Goal: Find specific page/section: Find specific page/section

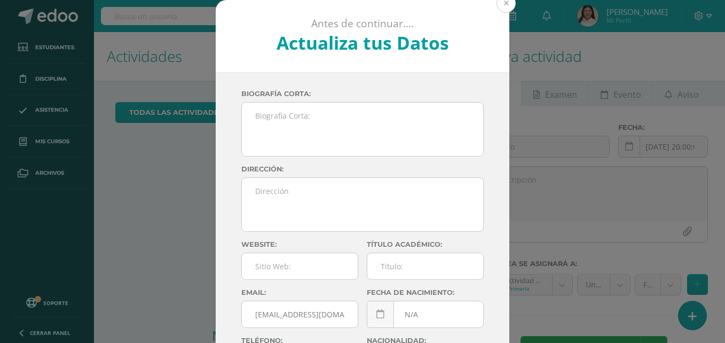
click at [503, 9] on button at bounding box center [506, 3] width 19 height 19
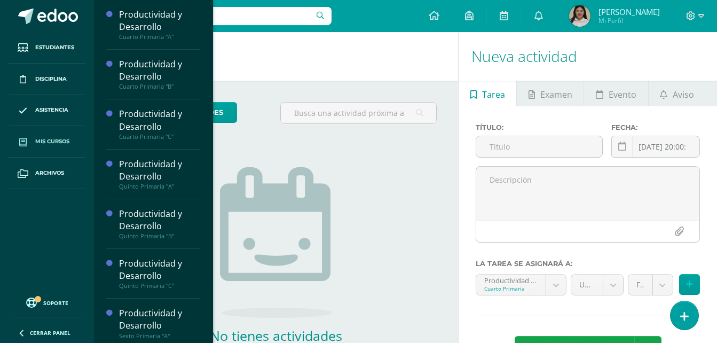
click at [60, 138] on span "Mis cursos" at bounding box center [52, 141] width 34 height 9
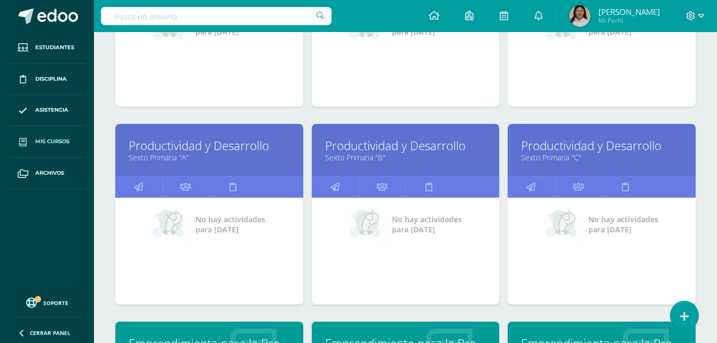
scroll to position [471, 0]
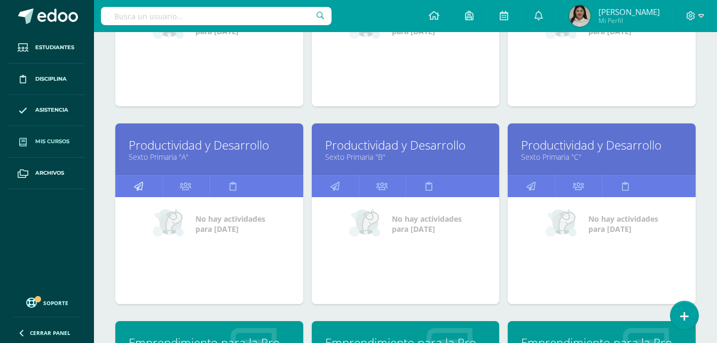
click at [135, 185] on icon at bounding box center [138, 186] width 9 height 21
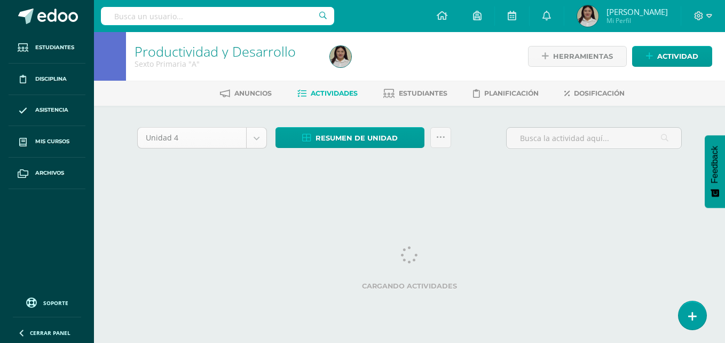
click at [256, 133] on body "Estudiantes Disciplina Asistencia Mis cursos Archivos Soporte Ayuda Reportar un…" at bounding box center [362, 99] width 725 height 199
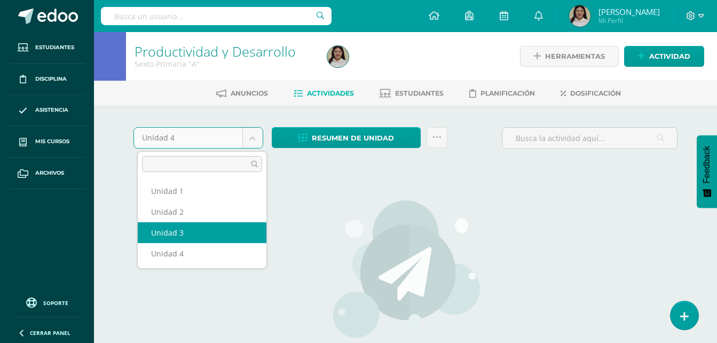
select select "Unidad 3"
